Goal: Find specific page/section: Find specific page/section

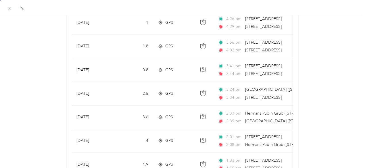
click at [9, 7] on icon at bounding box center [9, 8] width 5 height 5
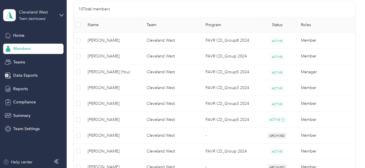
scroll to position [123, 0]
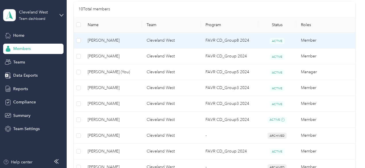
click at [107, 39] on span "[PERSON_NAME]" at bounding box center [113, 40] width 50 height 6
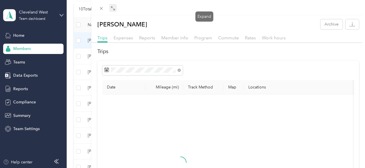
click at [115, 8] on icon at bounding box center [113, 8] width 5 height 5
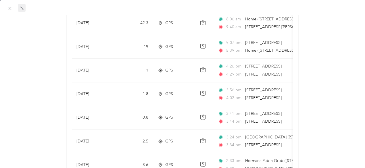
scroll to position [248, 0]
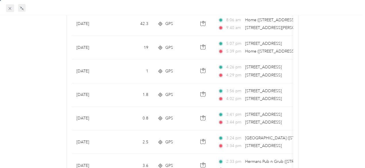
click at [14, 7] on span at bounding box center [10, 8] width 8 height 8
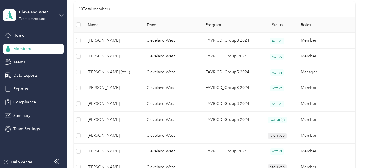
scroll to position [123, 0]
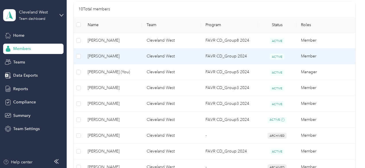
click at [114, 57] on span "[PERSON_NAME]" at bounding box center [113, 56] width 50 height 6
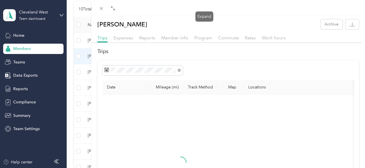
click at [205, 12] on div "Expand" at bounding box center [205, 17] width 18 height 10
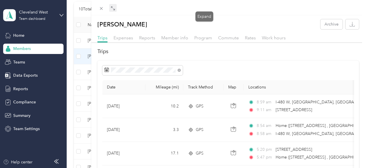
click at [115, 10] on icon at bounding box center [113, 8] width 5 height 5
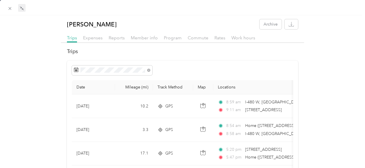
click at [9, 9] on icon at bounding box center [9, 8] width 5 height 5
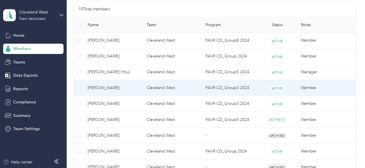
click at [105, 85] on span "[PERSON_NAME]" at bounding box center [113, 88] width 50 height 6
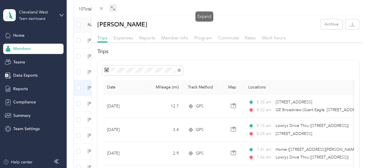
click at [115, 8] on icon at bounding box center [113, 8] width 5 height 5
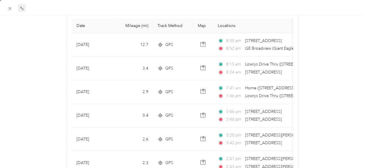
scroll to position [65, 0]
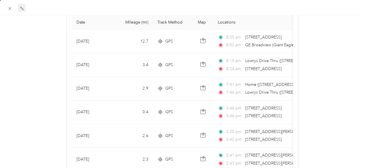
click at [6, 7] on div at bounding box center [182, 7] width 365 height 15
click at [8, 9] on icon at bounding box center [9, 8] width 5 height 5
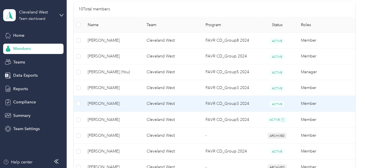
click at [110, 103] on span "[PERSON_NAME]" at bounding box center [113, 104] width 50 height 6
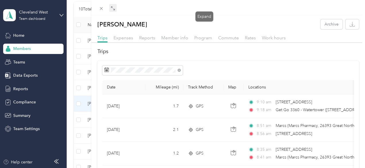
click at [115, 7] on icon at bounding box center [113, 8] width 5 height 5
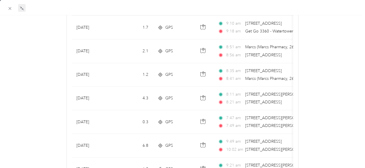
scroll to position [81, 0]
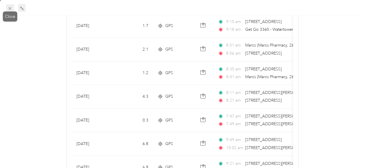
click at [9, 11] on icon at bounding box center [9, 8] width 5 height 5
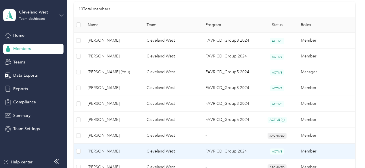
click at [108, 151] on span "[PERSON_NAME]" at bounding box center [113, 151] width 50 height 6
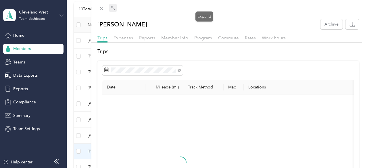
click at [115, 7] on icon at bounding box center [113, 8] width 5 height 5
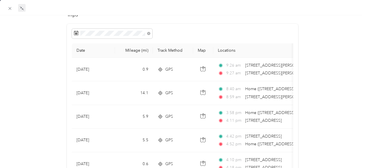
scroll to position [38, 0]
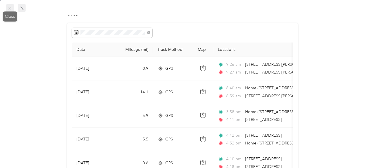
click at [12, 10] on icon at bounding box center [9, 8] width 5 height 5
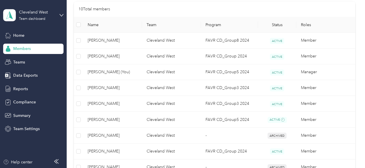
click at [75, 23] on th at bounding box center [78, 25] width 9 height 16
